Goal: Task Accomplishment & Management: Complete application form

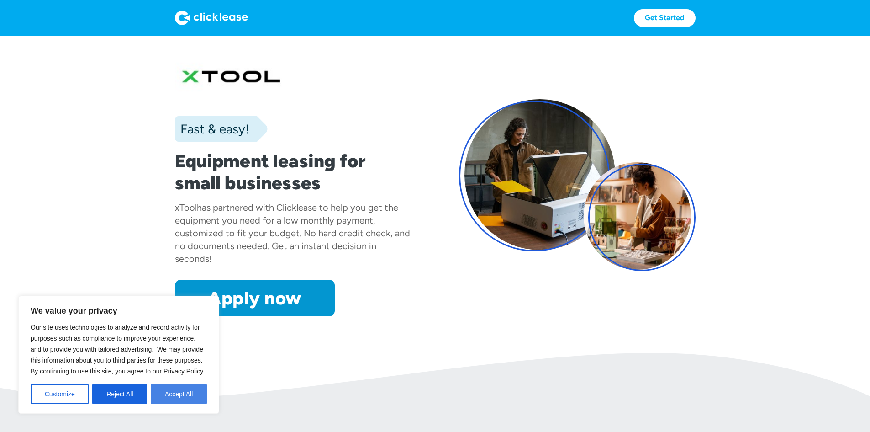
click at [195, 395] on button "Accept All" at bounding box center [179, 394] width 56 height 20
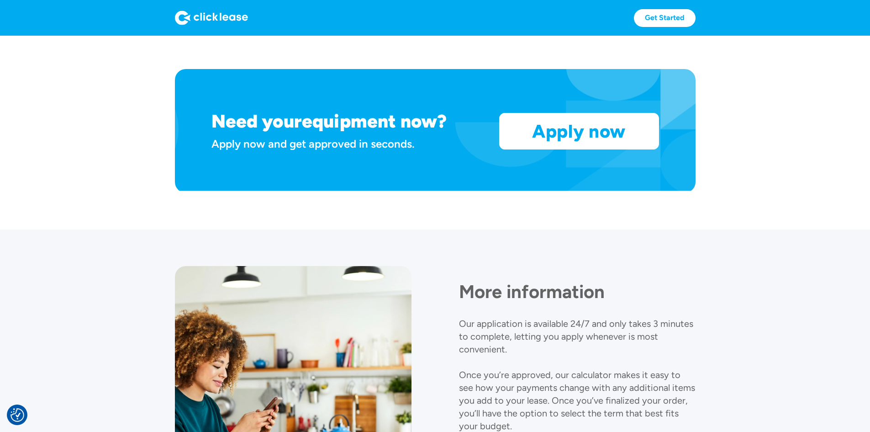
scroll to position [775, 0]
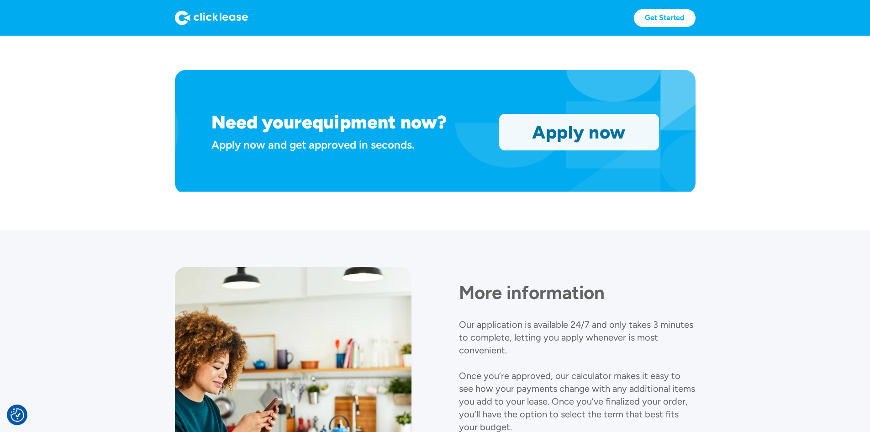
click at [601, 150] on link "Apply now" at bounding box center [579, 132] width 159 height 36
